Goal: Task Accomplishment & Management: Use online tool/utility

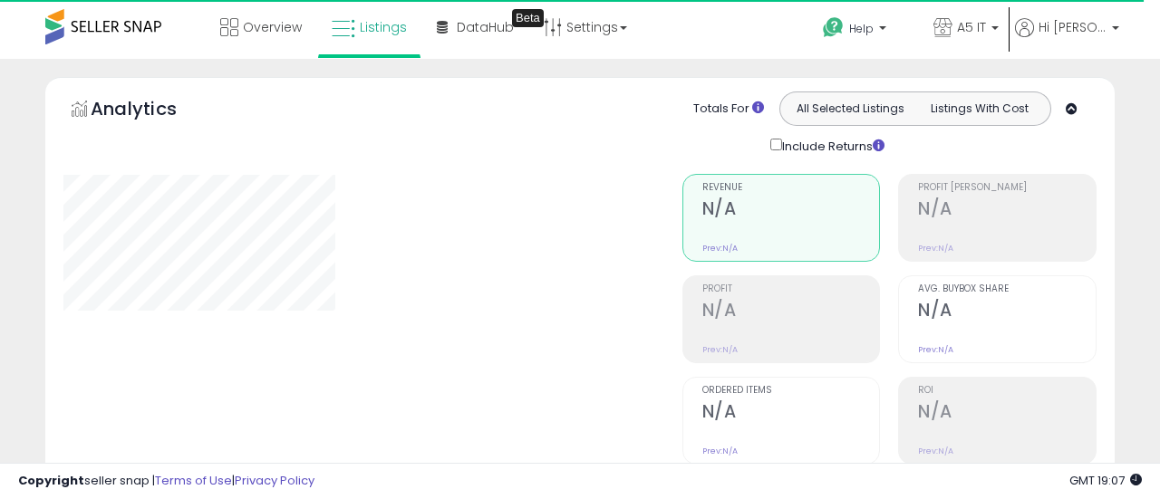
type input "*******"
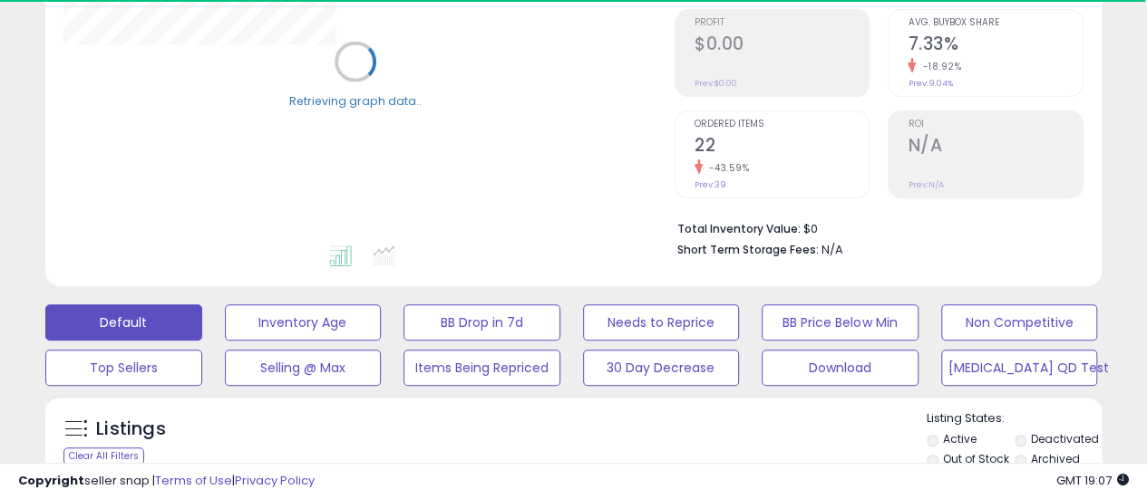
scroll to position [272, 0]
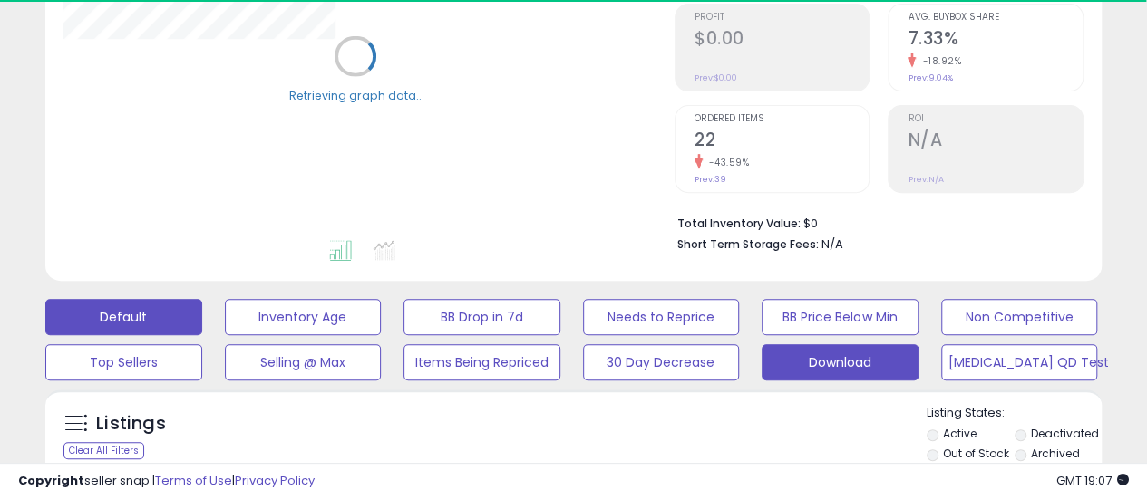
click at [879, 351] on button "Download" at bounding box center [839, 362] width 157 height 36
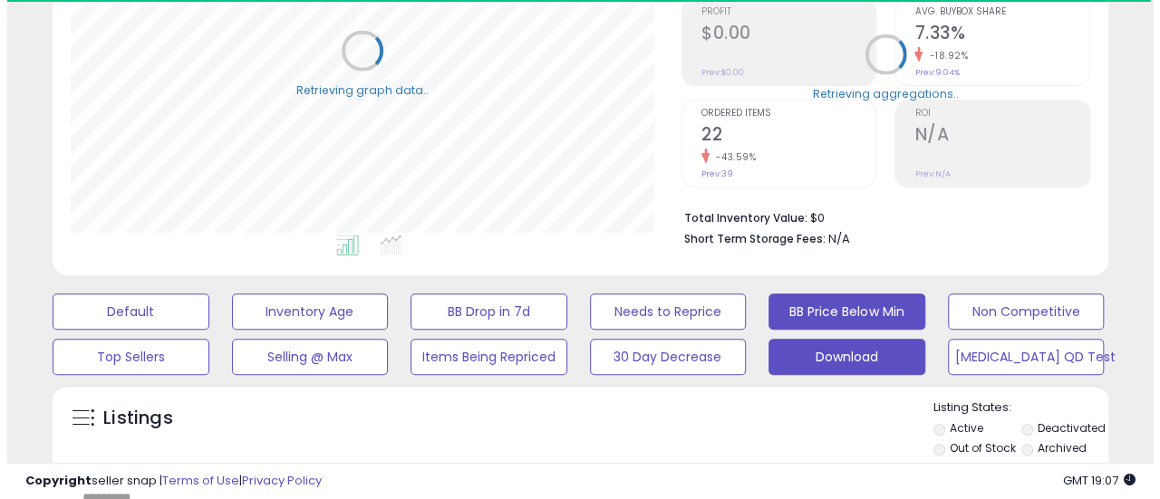
scroll to position [544, 0]
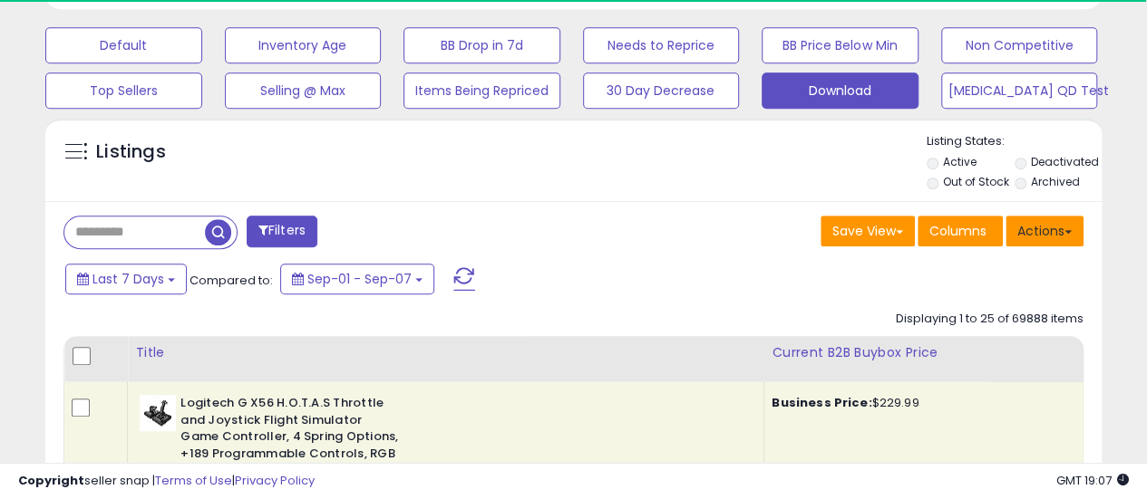
click at [1041, 237] on button "Actions" at bounding box center [1044, 231] width 78 height 31
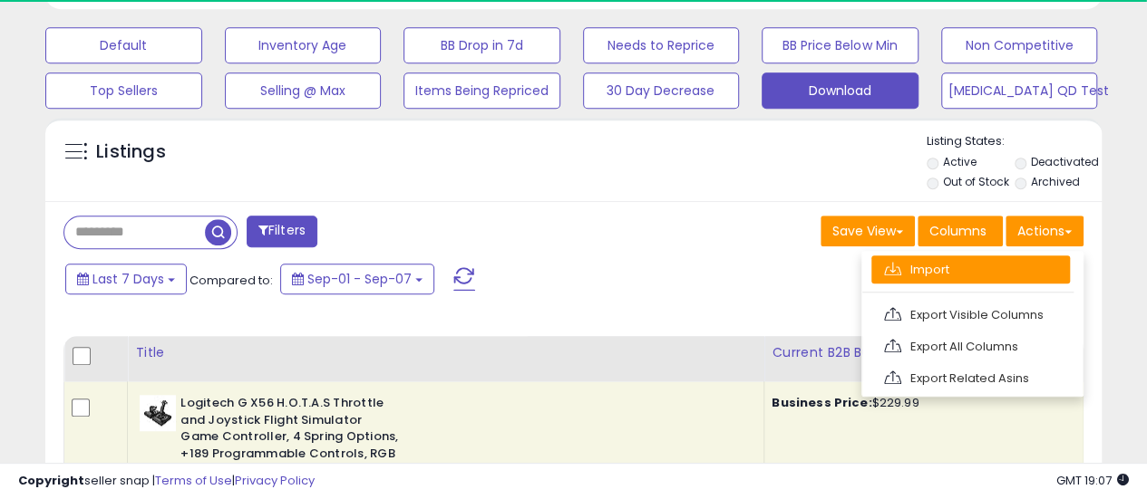
click at [1004, 260] on link "Import" at bounding box center [970, 270] width 199 height 28
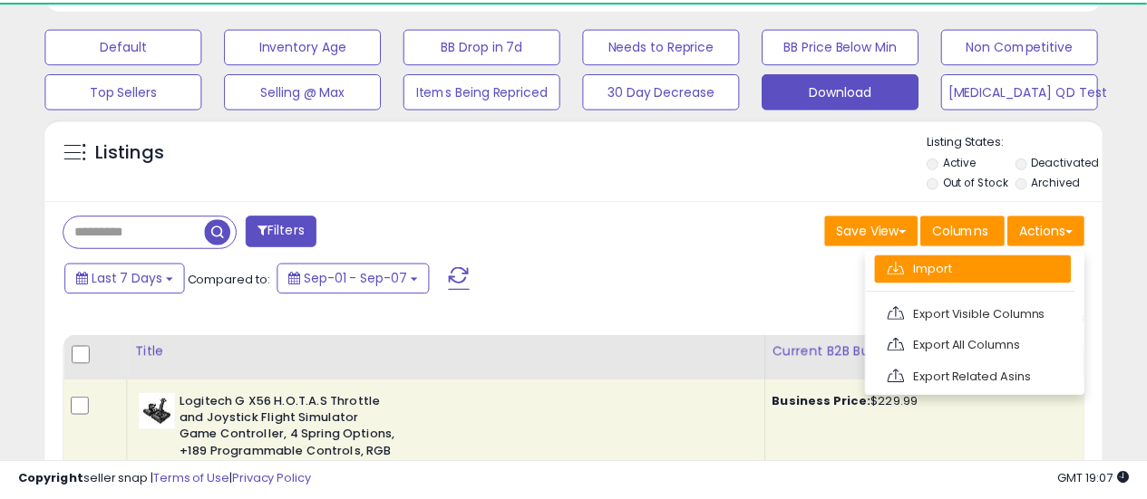
scroll to position [372, 618]
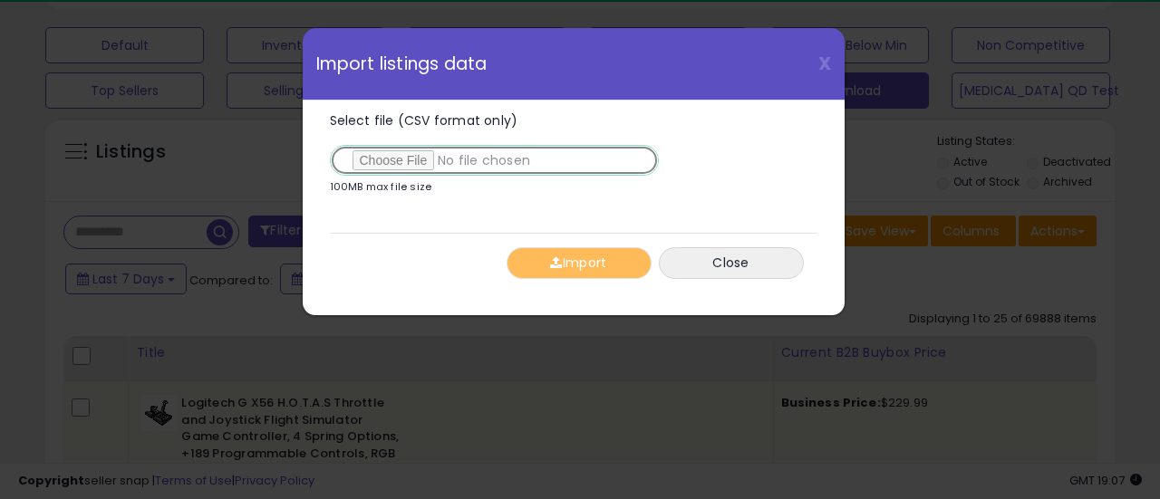
click at [368, 160] on input "Select file (CSV format only)" at bounding box center [494, 160] width 329 height 31
type input "**********"
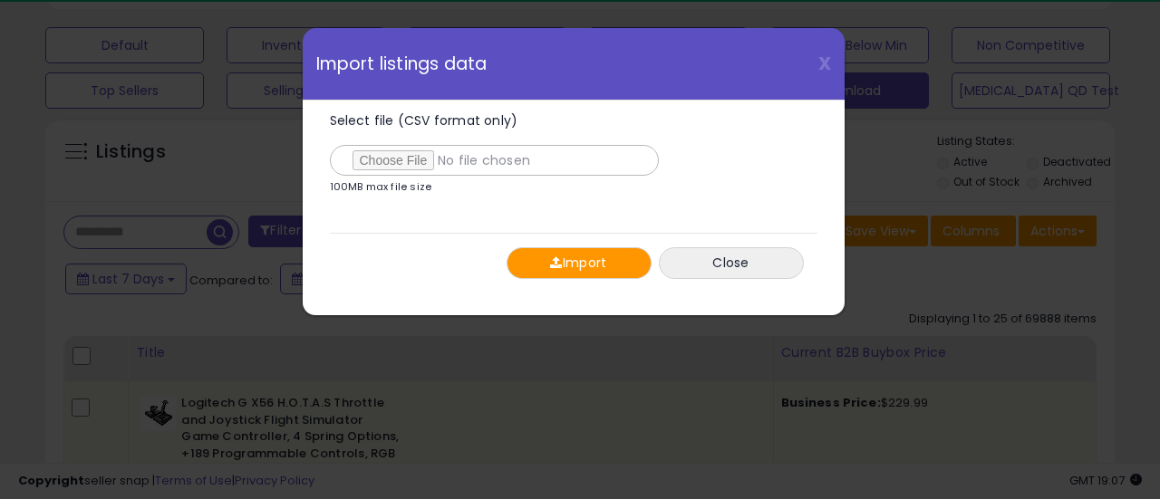
click at [597, 254] on button "Import" at bounding box center [579, 263] width 145 height 32
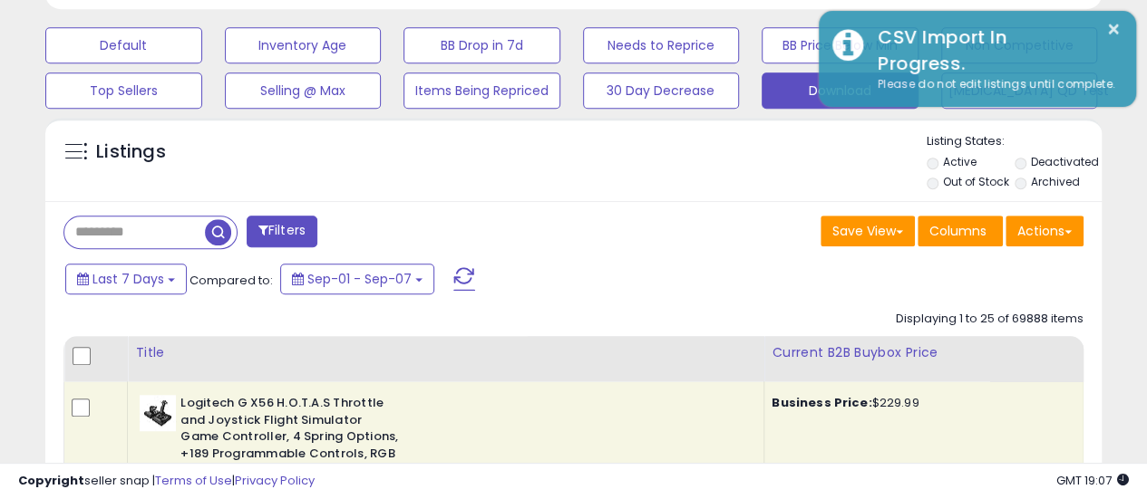
scroll to position [372, 611]
